Goal: Transaction & Acquisition: Subscribe to service/newsletter

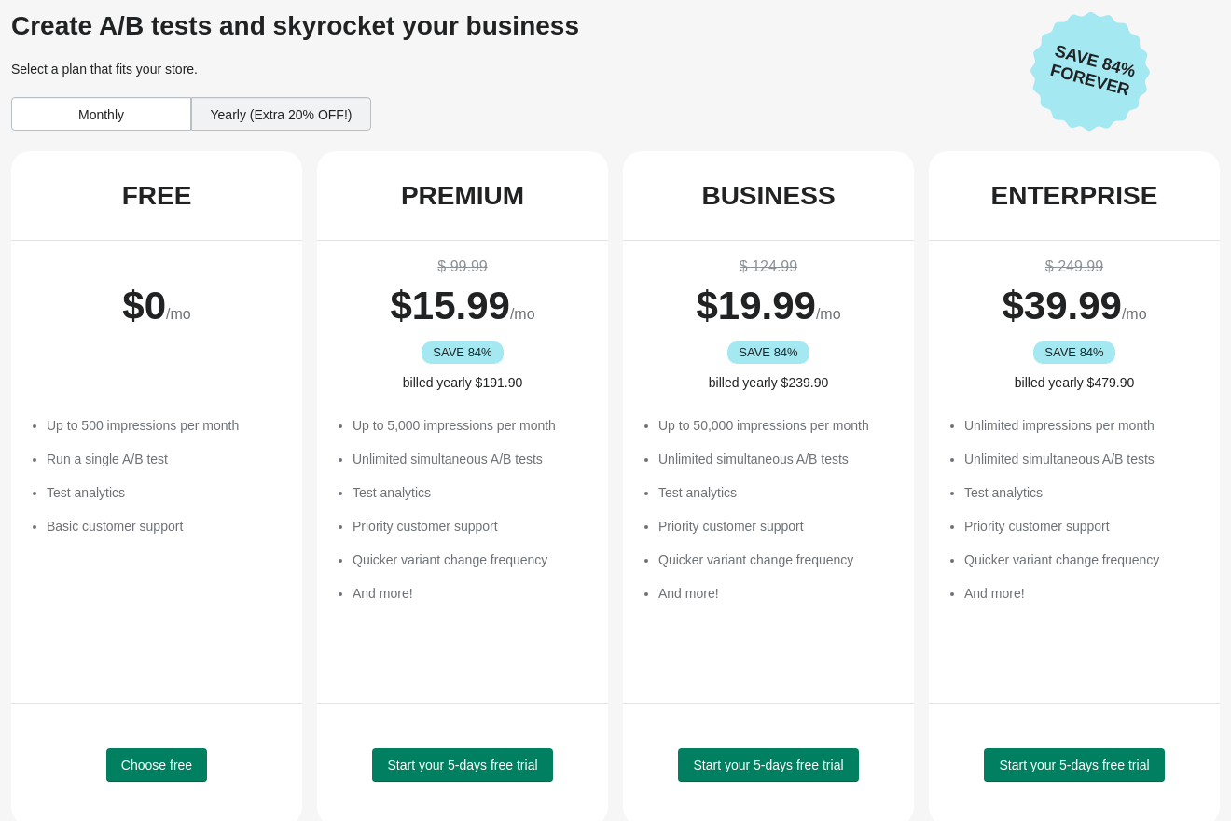
click at [163, 132] on div "Create A/B tests and skyrocket your business Select a plan that fits your store…" at bounding box center [513, 73] width 1005 height 125
click at [158, 122] on div "Monthly" at bounding box center [101, 114] width 180 height 34
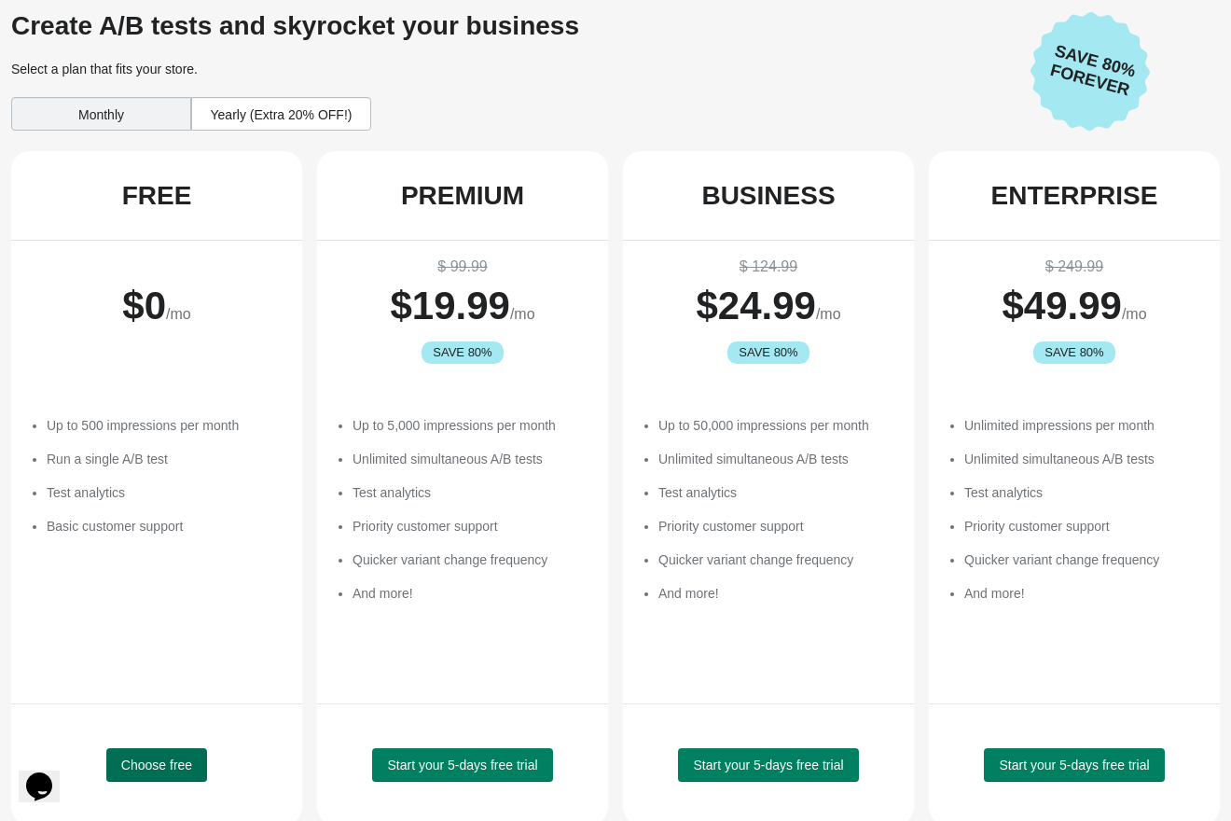
click at [149, 757] on span "Choose free" at bounding box center [156, 764] width 71 height 15
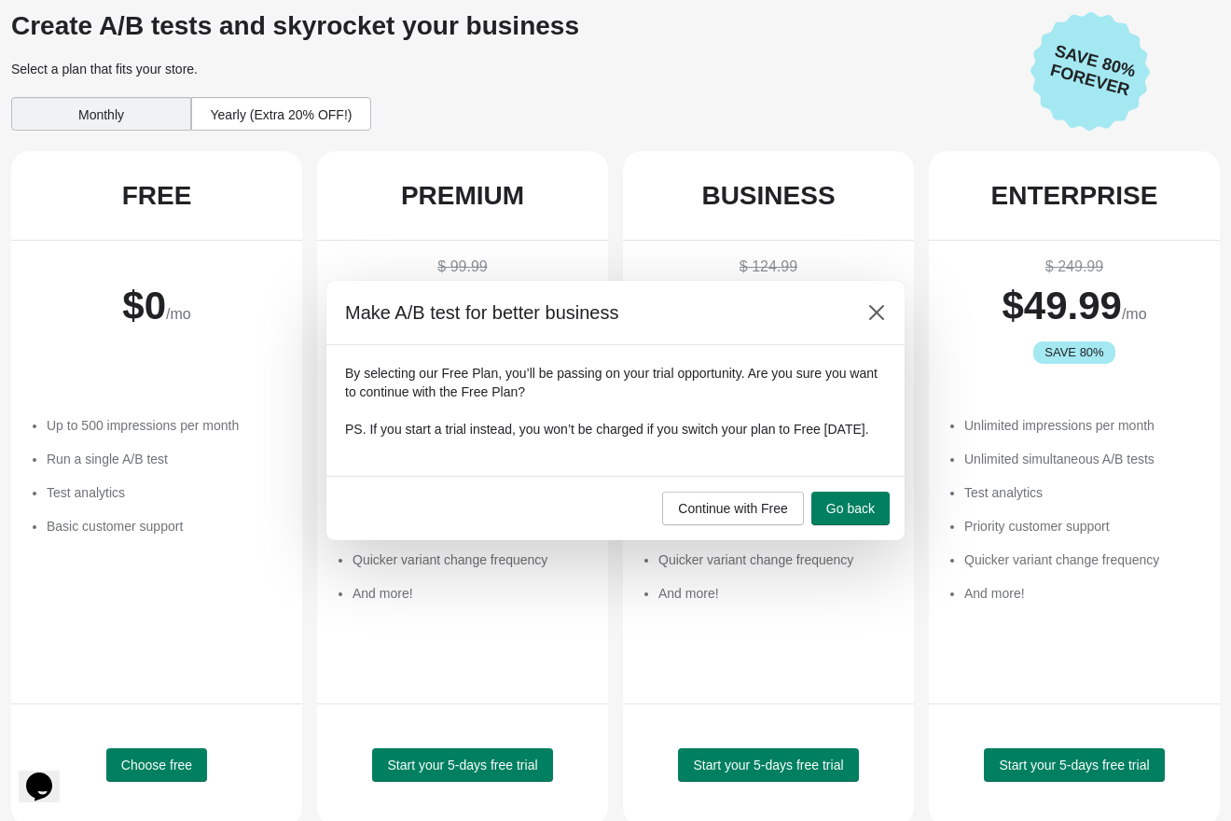
click at [143, 771] on div at bounding box center [615, 410] width 1231 height 821
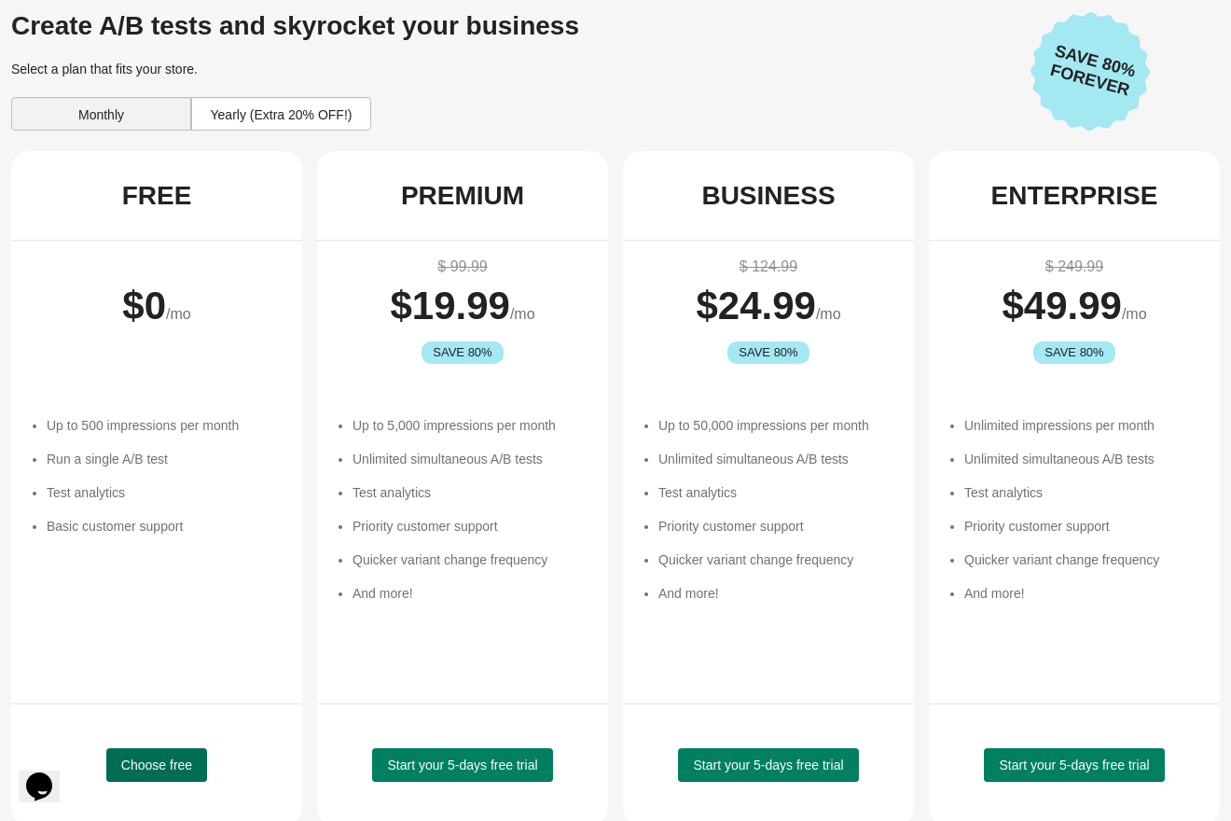
click at [160, 763] on span "Choose free" at bounding box center [156, 764] width 71 height 15
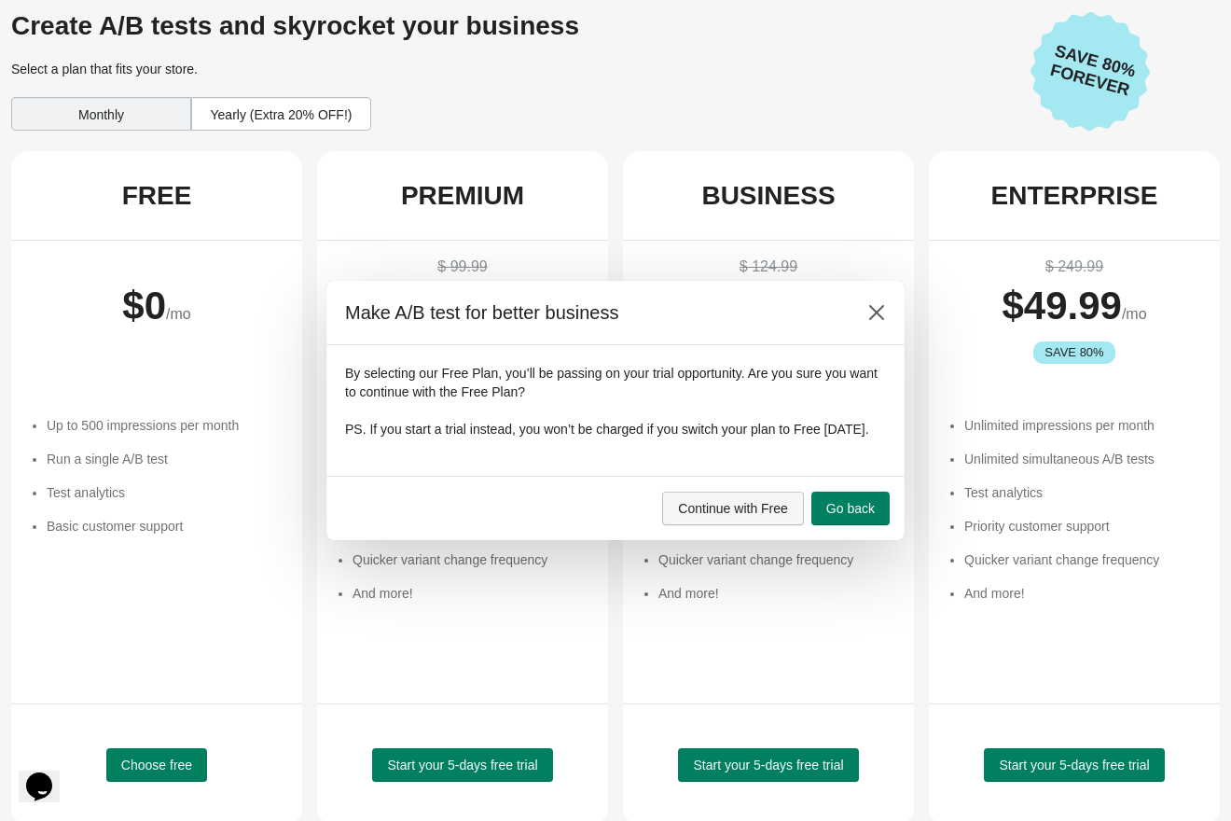
click at [780, 514] on span "Continue with Free" at bounding box center [733, 508] width 110 height 15
